Goal: Answer question/provide support: Share knowledge or assist other users

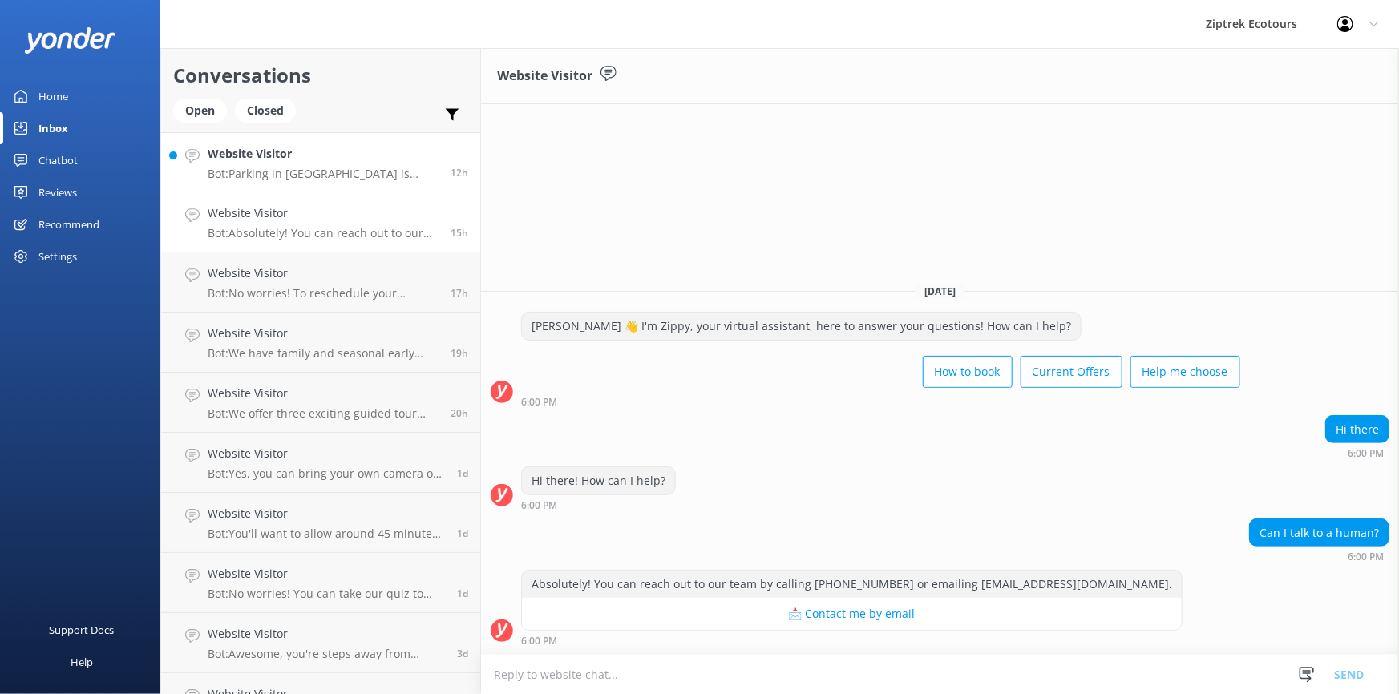
click at [361, 160] on h4 "Website Visitor" at bounding box center [323, 154] width 231 height 18
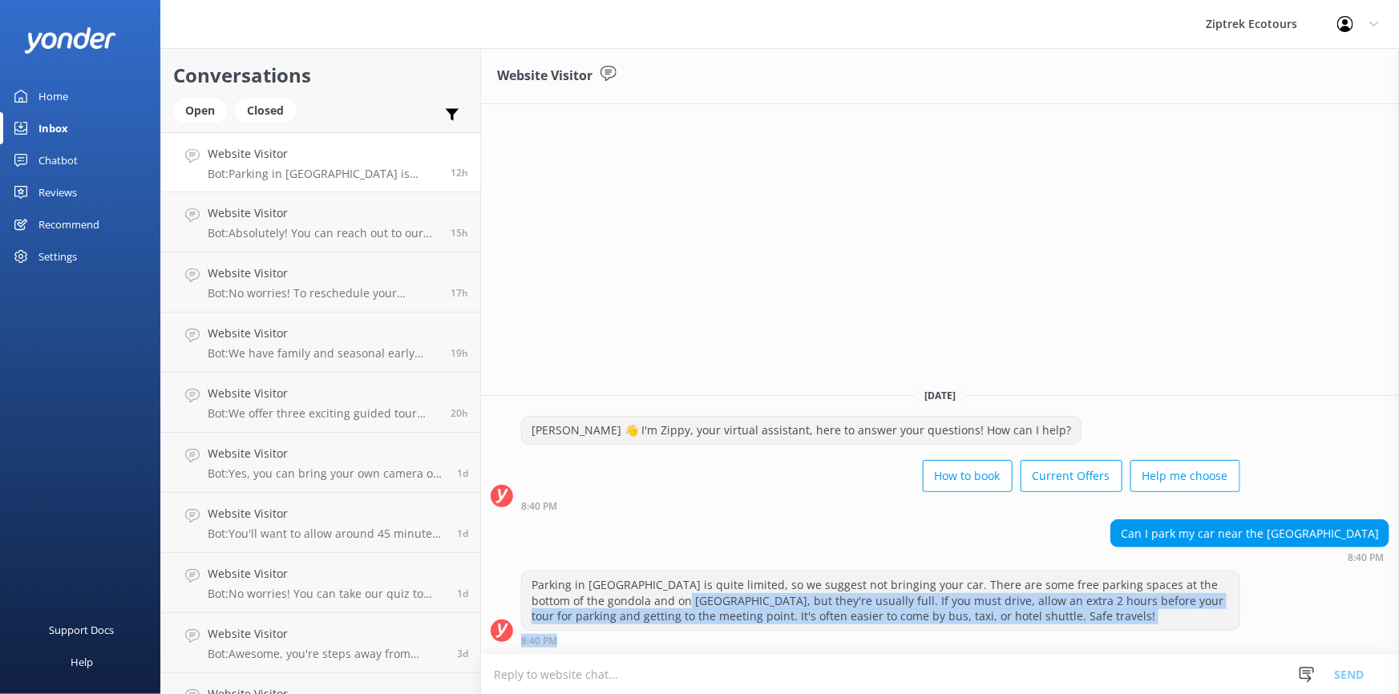
drag, startPoint x: 650, startPoint y: 603, endPoint x: 1238, endPoint y: 649, distance: 589.6
click at [1238, 649] on div "Parking in [GEOGRAPHIC_DATA] is quite limited, so we suggest not bringing your …" at bounding box center [940, 612] width 918 height 83
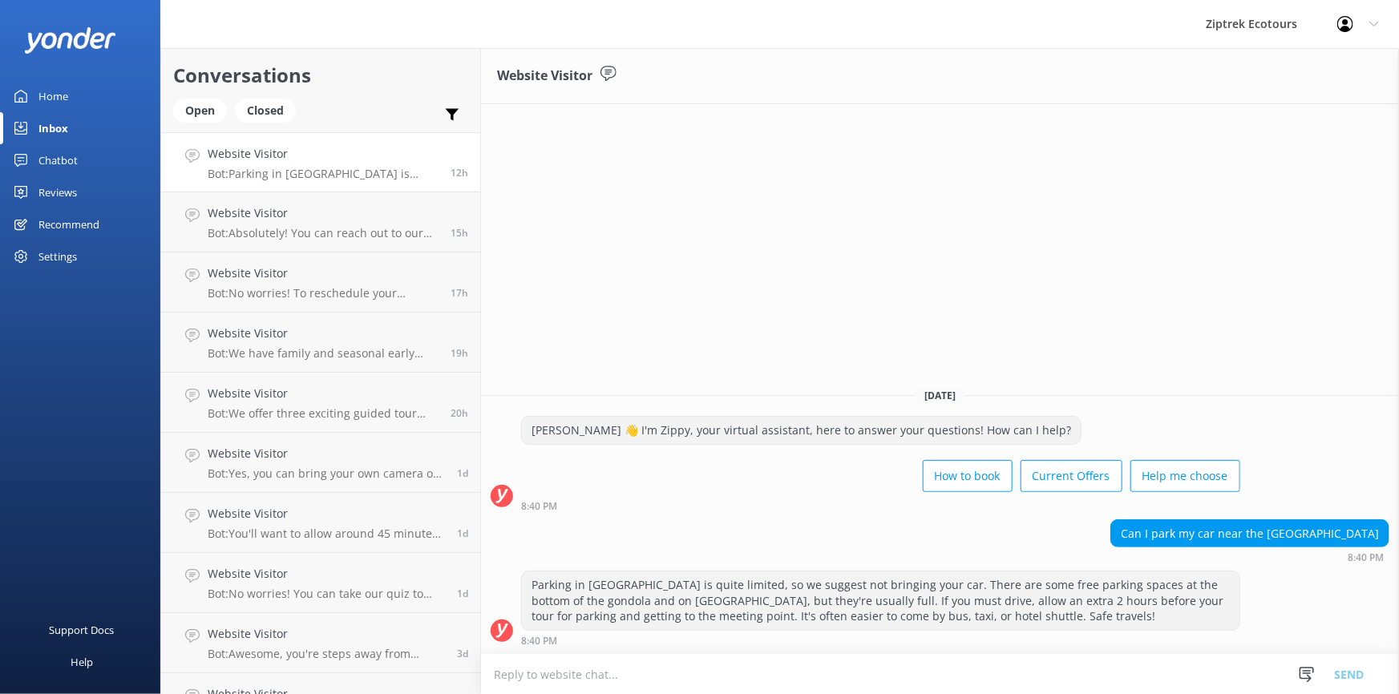
click at [934, 256] on div "Website Visitor [DATE] [PERSON_NAME] 👋 I'm Zippy, your virtual assistant, here …" at bounding box center [940, 371] width 918 height 646
click at [310, 176] on p "Bot: Parking in [GEOGRAPHIC_DATA] is quite limited, so we suggest not bringing …" at bounding box center [323, 174] width 231 height 14
click at [321, 225] on div "Website Visitor Bot: Absolutely! You can reach out to our team by calling [PHON…" at bounding box center [323, 221] width 231 height 35
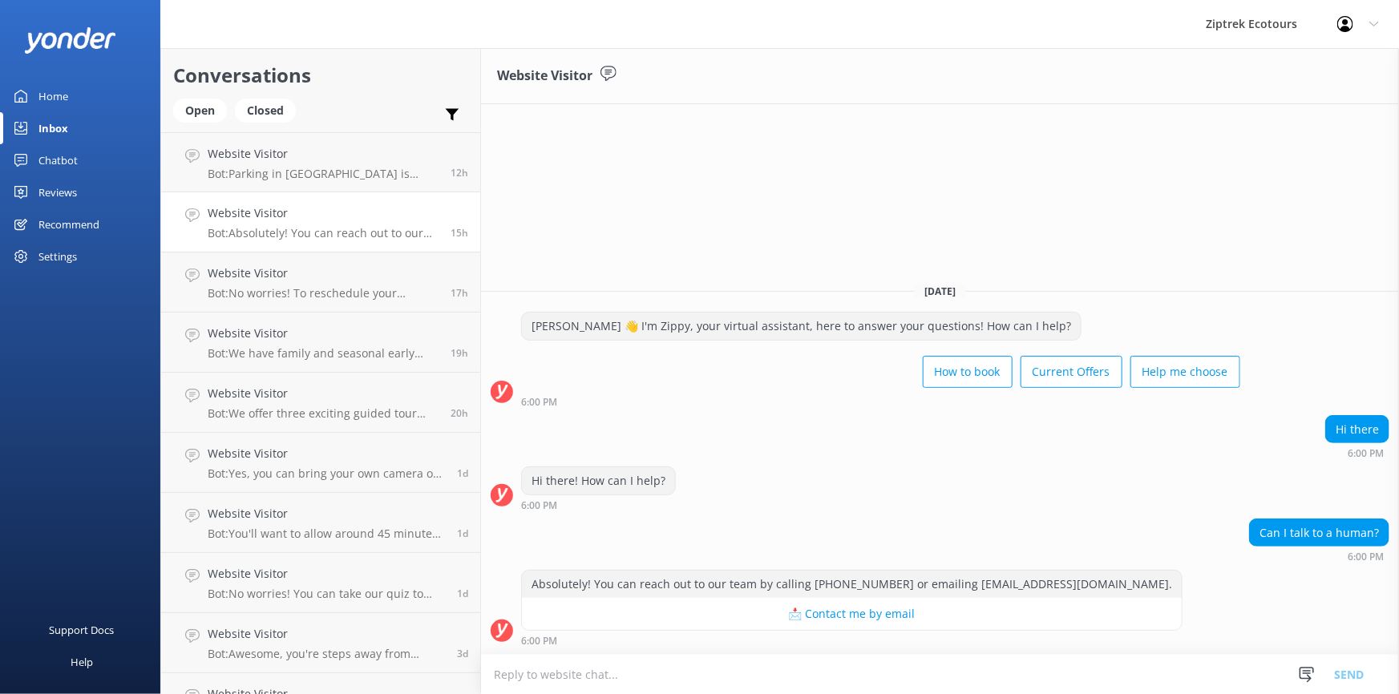
click at [53, 155] on div "Chatbot" at bounding box center [57, 160] width 39 height 32
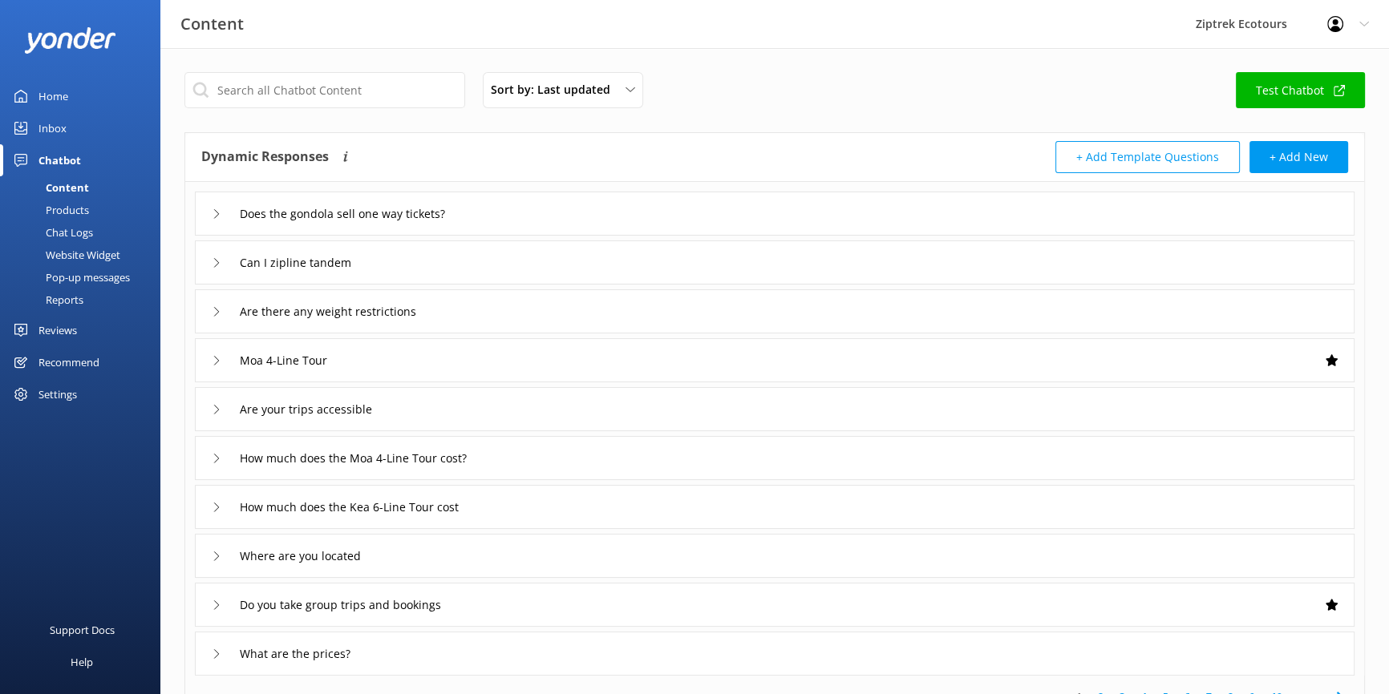
click at [57, 86] on div "Home" at bounding box center [53, 96] width 30 height 32
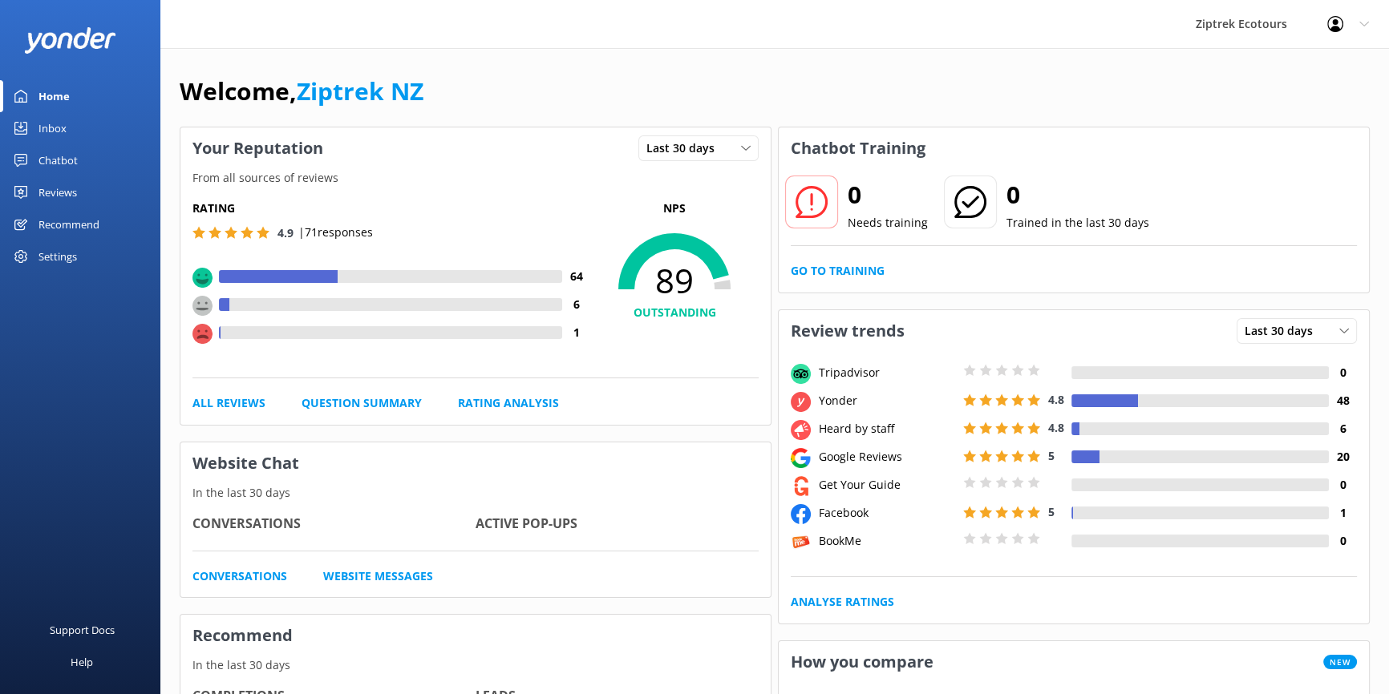
click at [47, 126] on div "Inbox" at bounding box center [52, 128] width 28 height 32
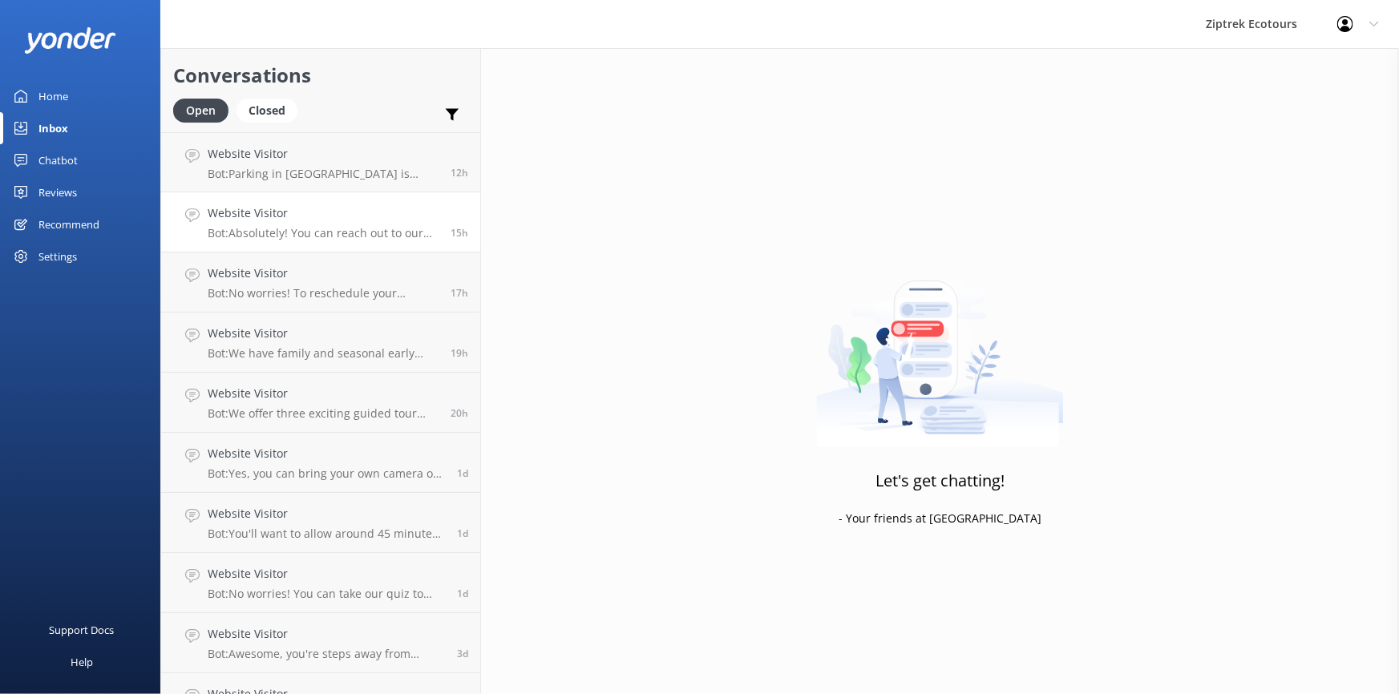
click at [301, 226] on p "Bot: Absolutely! You can reach out to our team by calling [PHONE_NUMBER] or ema…" at bounding box center [323, 233] width 231 height 14
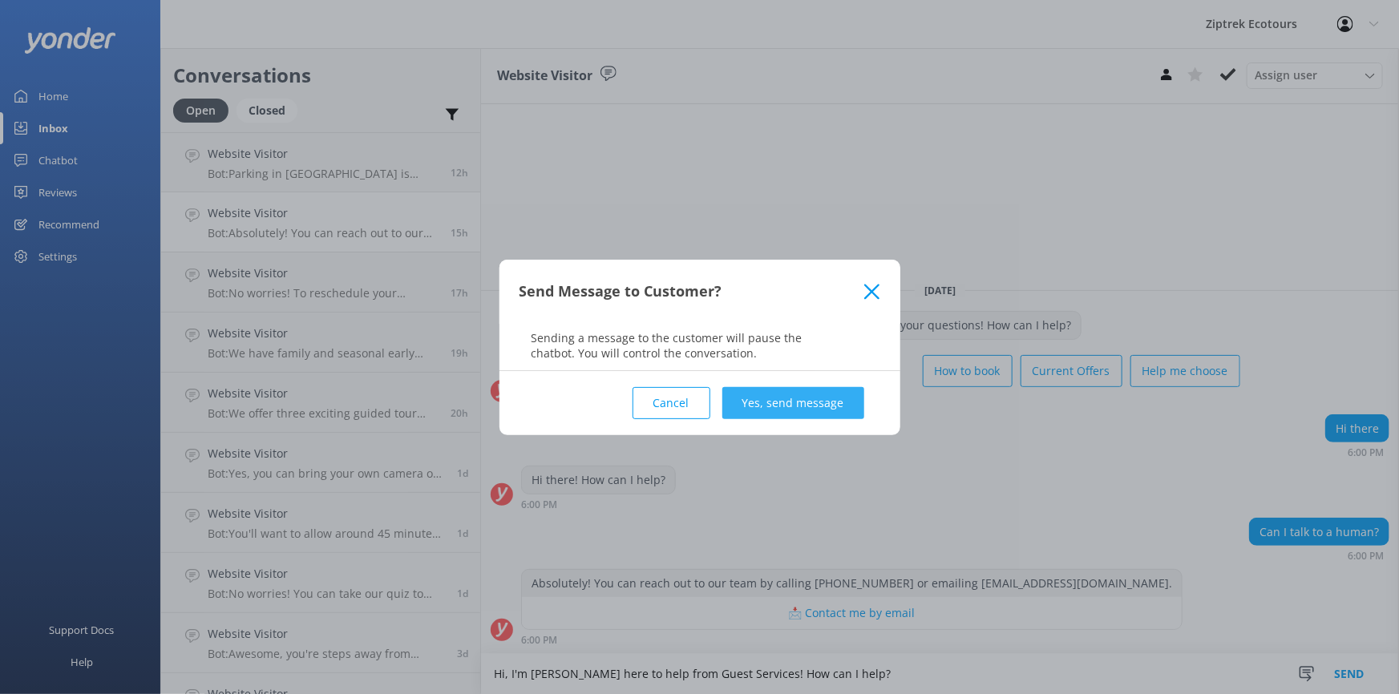
type textarea "Hi, I'm [PERSON_NAME] here to help from Guest Services! How can I help?"
click at [817, 411] on button "Yes, send message" at bounding box center [793, 403] width 142 height 32
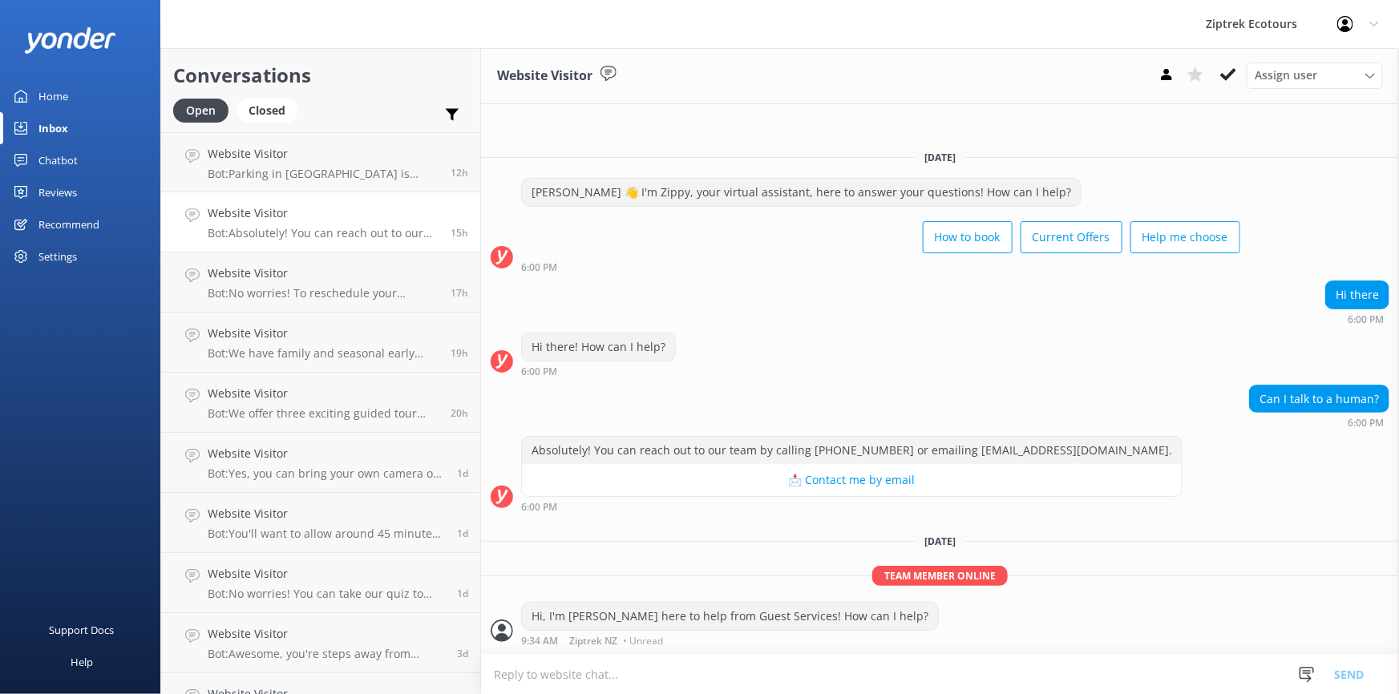
click at [249, 228] on p "Bot: Absolutely! You can reach out to our team by calling [PHONE_NUMBER] or ema…" at bounding box center [323, 233] width 231 height 14
click at [281, 227] on p "Bot: Absolutely! You can reach out to our team by calling [PHONE_NUMBER] or ema…" at bounding box center [323, 233] width 231 height 14
click at [56, 158] on div "Chatbot" at bounding box center [57, 160] width 39 height 32
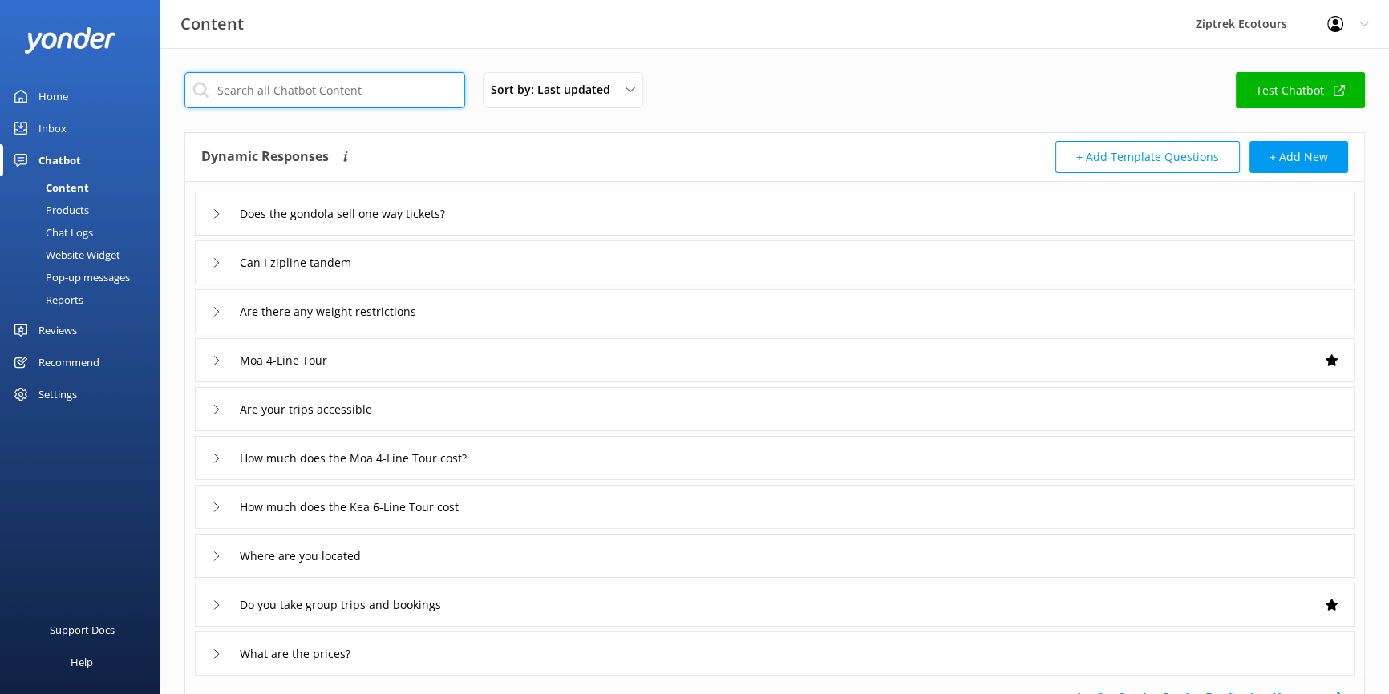
click at [344, 95] on input "text" at bounding box center [324, 90] width 281 height 36
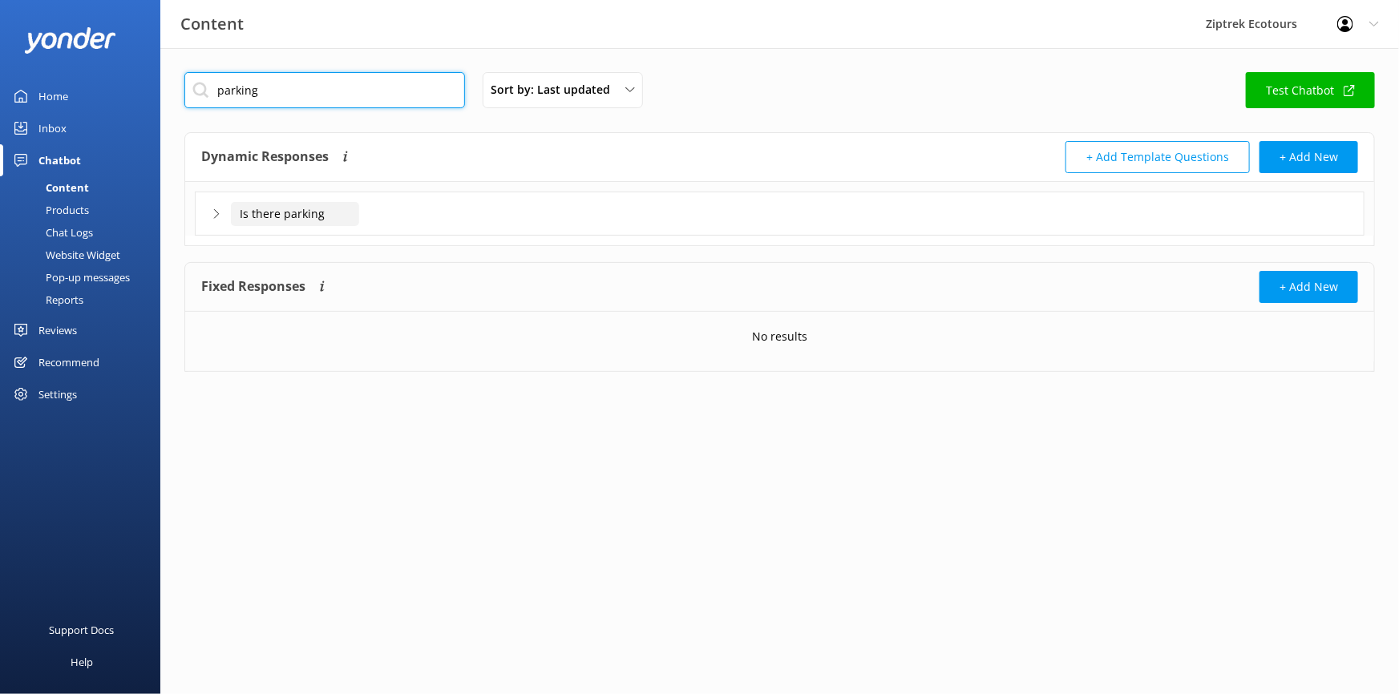
type input "parking"
click at [243, 224] on input "Is there parking" at bounding box center [295, 214] width 128 height 24
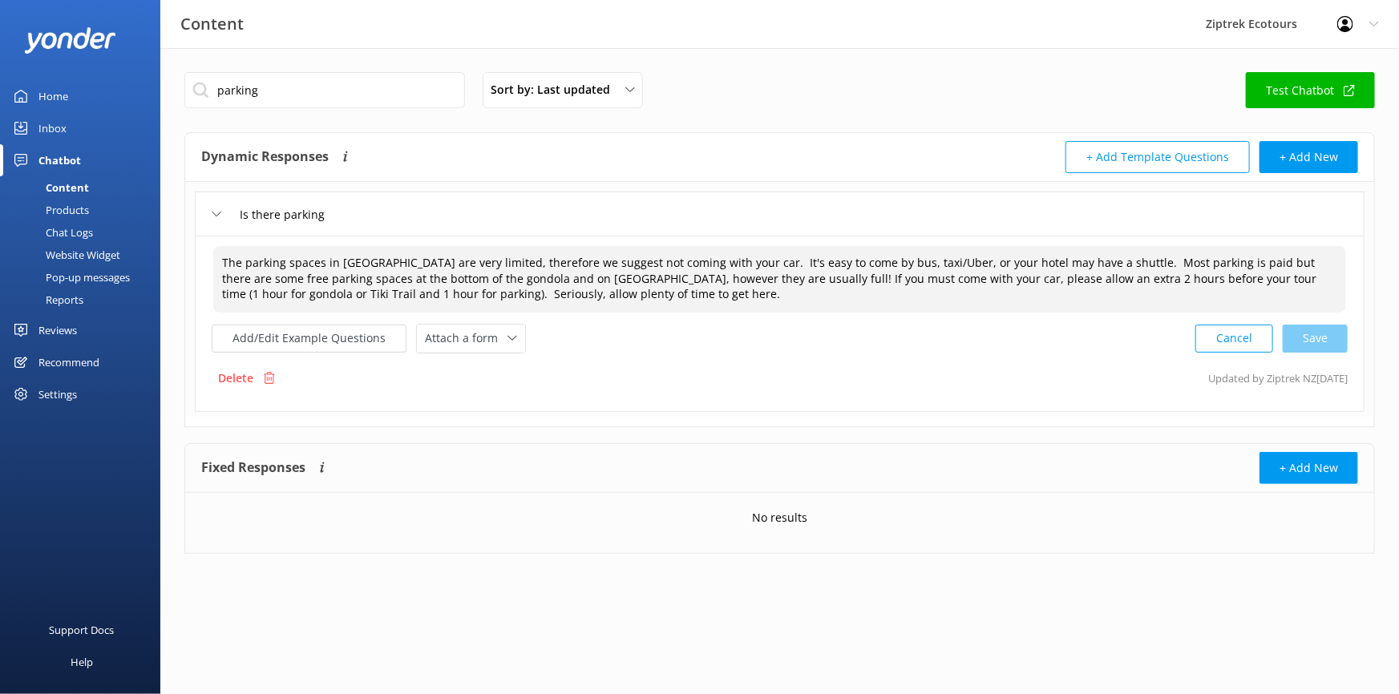
click at [513, 256] on textarea "The parking spaces in [GEOGRAPHIC_DATA] are very limited, therefore we suggest …" at bounding box center [779, 279] width 1133 height 67
click at [1115, 261] on textarea "The parking spaces in [GEOGRAPHIC_DATA] are very limited, therefore we suggest …" at bounding box center [779, 279] width 1133 height 67
drag, startPoint x: 1214, startPoint y: 261, endPoint x: 1163, endPoint y: 261, distance: 51.3
click at [1163, 261] on textarea "The parking spaces in [GEOGRAPHIC_DATA] are very limited, therefore we suggest …" at bounding box center [779, 279] width 1133 height 67
click at [737, 280] on textarea "The parking spaces in [GEOGRAPHIC_DATA] are very limited, therefore we suggest …" at bounding box center [779, 279] width 1133 height 67
